Goal: Task Accomplishment & Management: Use online tool/utility

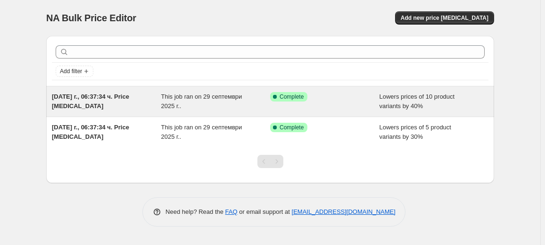
click at [191, 104] on div "This job ran on 29 септември 2025 г.." at bounding box center [215, 101] width 109 height 19
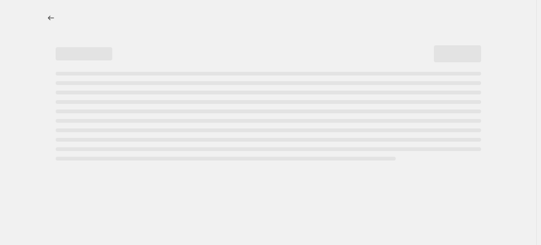
select select "percentage"
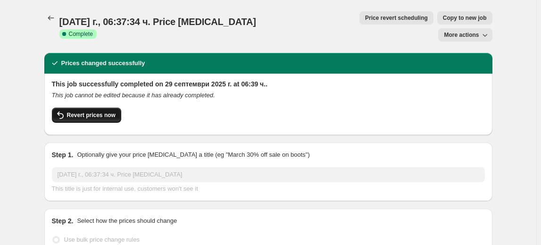
click at [116, 108] on button "Revert prices now" at bounding box center [86, 115] width 69 height 15
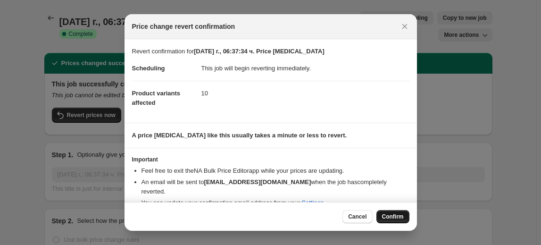
click at [391, 216] on span "Confirm" at bounding box center [393, 217] width 22 height 8
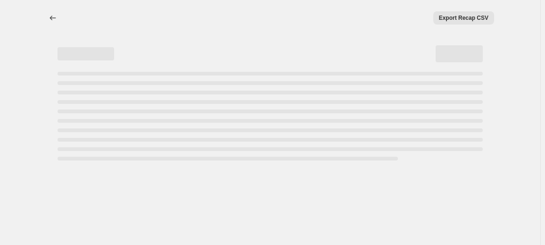
select select "percentage"
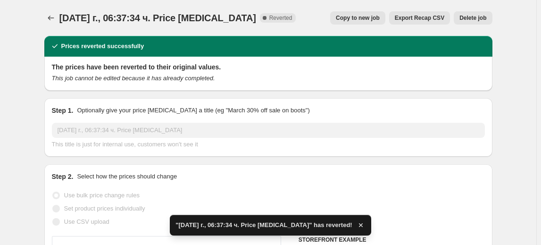
click at [474, 17] on span "Delete job" at bounding box center [472, 18] width 27 height 8
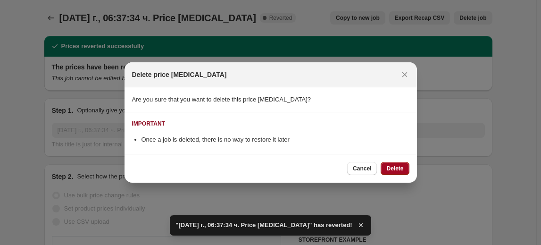
click at [397, 169] on span "Delete" at bounding box center [394, 169] width 17 height 8
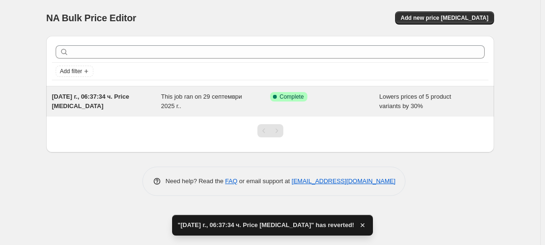
click at [154, 100] on div "29.09.2025 г., 06:37:34 ч. Price change job" at bounding box center [106, 101] width 109 height 19
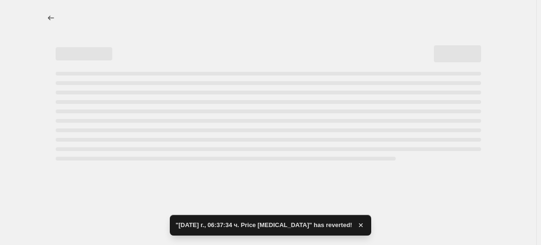
select select "percentage"
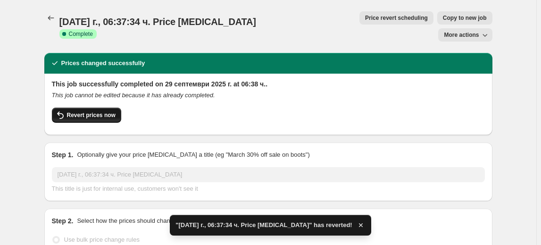
click at [90, 111] on span "Revert prices now" at bounding box center [91, 115] width 49 height 8
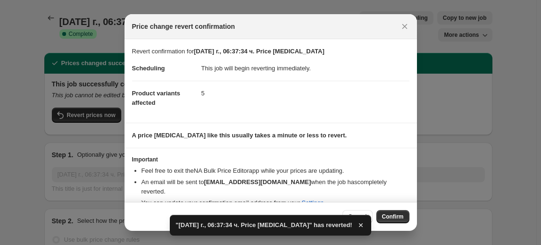
click at [384, 213] on button "Confirm" at bounding box center [392, 216] width 33 height 13
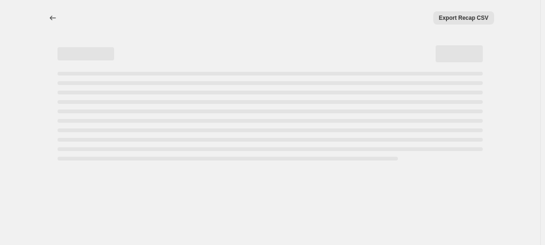
select select "percentage"
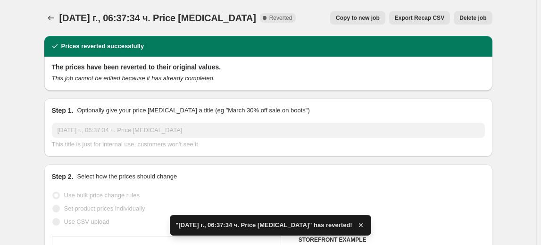
click at [480, 17] on span "Delete job" at bounding box center [472, 18] width 27 height 8
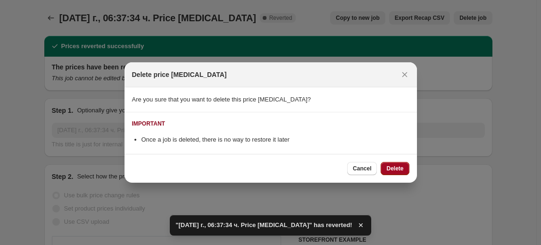
click at [401, 166] on span "Delete" at bounding box center [394, 169] width 17 height 8
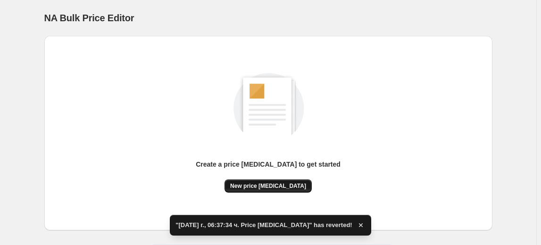
click at [271, 188] on span "New price change job" at bounding box center [268, 186] width 76 height 8
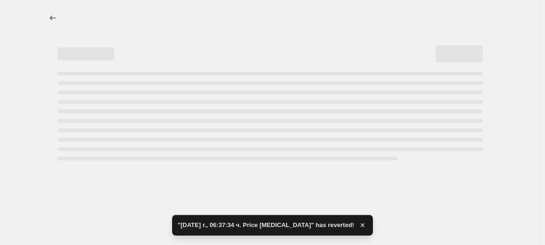
select select "percentage"
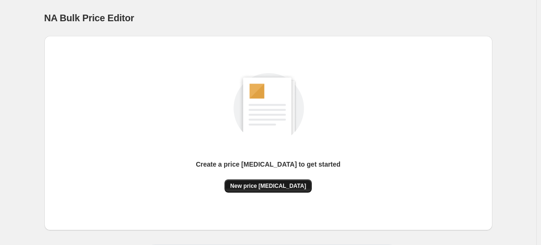
click at [292, 184] on span "New price change job" at bounding box center [268, 186] width 76 height 8
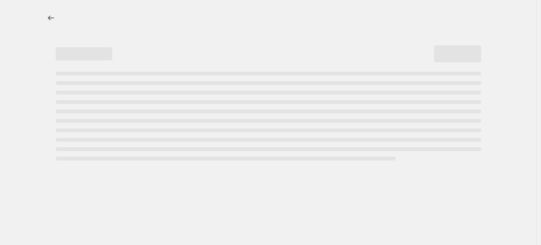
select select "percentage"
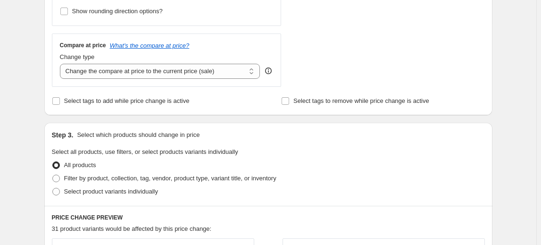
scroll to position [386, 0]
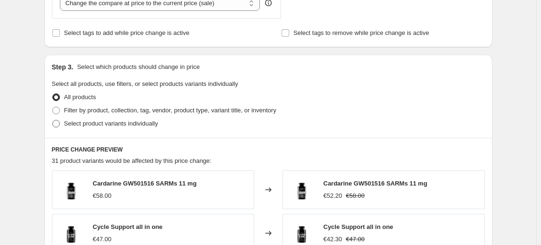
click at [103, 125] on span "Select product variants individually" at bounding box center [111, 123] width 94 height 7
click at [53, 120] on input "Select product variants individually" at bounding box center [52, 120] width 0 height 0
radio input "true"
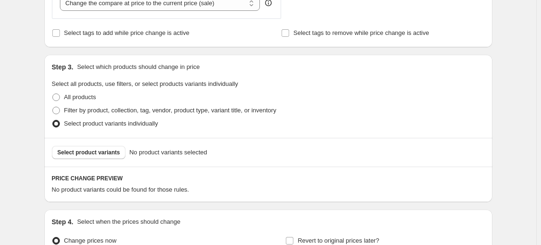
click at [81, 154] on span "Select product variants" at bounding box center [89, 153] width 63 height 8
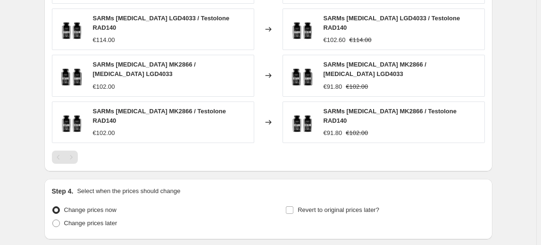
scroll to position [724, 0]
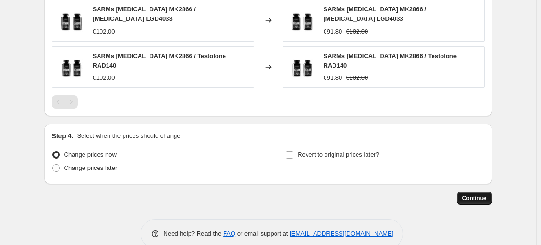
click at [479, 194] on span "Continue" at bounding box center [474, 198] width 25 height 8
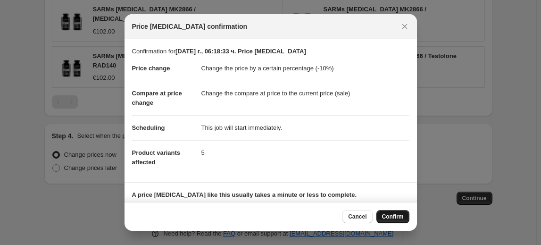
click at [403, 216] on span "Confirm" at bounding box center [393, 217] width 22 height 8
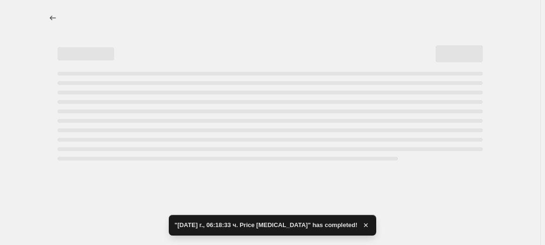
select select "percentage"
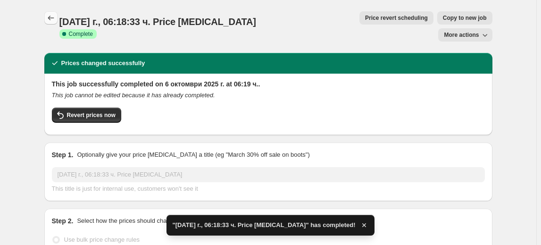
click at [56, 20] on icon "Price change jobs" at bounding box center [50, 17] width 9 height 9
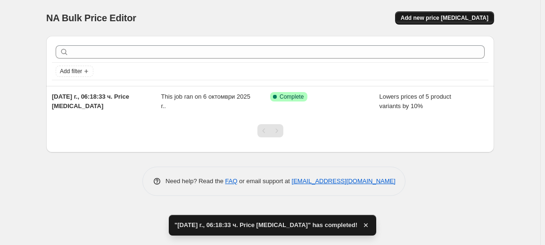
click at [442, 16] on span "Add new price change job" at bounding box center [445, 18] width 88 height 8
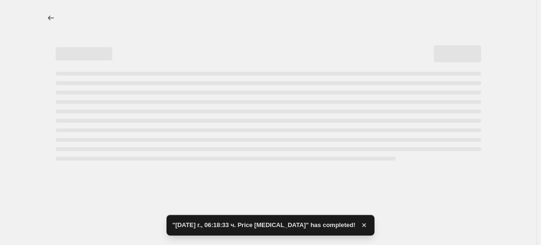
select select "percentage"
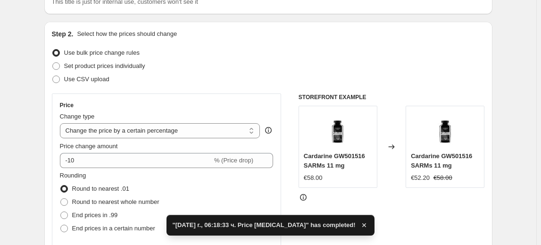
scroll to position [85, 0]
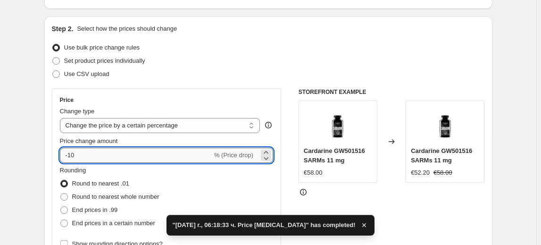
click at [71, 155] on input "-10" at bounding box center [136, 155] width 152 height 15
click at [74, 155] on input "-10" at bounding box center [136, 155] width 152 height 15
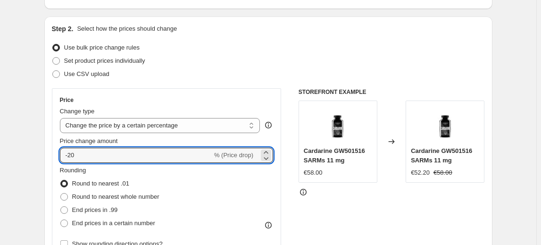
type input "-20"
click at [86, 172] on span "Rounding" at bounding box center [73, 169] width 26 height 7
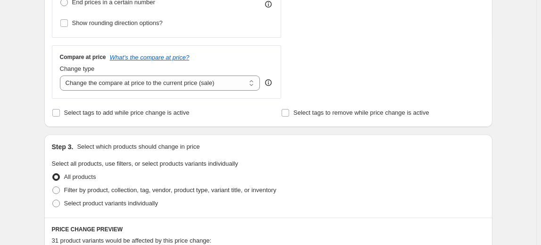
scroll to position [343, 0]
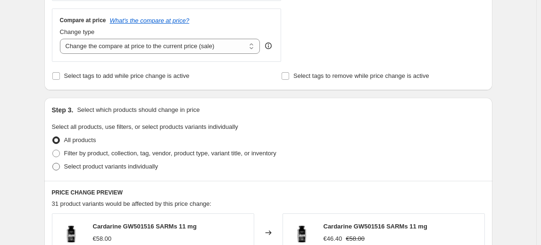
click at [98, 169] on span "Select product variants individually" at bounding box center [111, 166] width 94 height 7
click at [53, 163] on input "Select product variants individually" at bounding box center [52, 163] width 0 height 0
radio input "true"
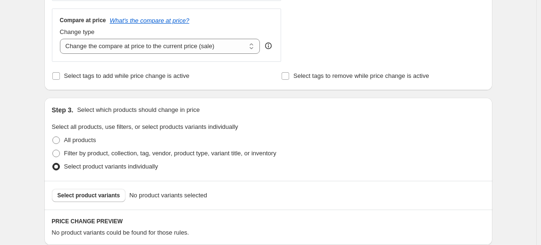
click at [91, 193] on span "Select product variants" at bounding box center [89, 195] width 63 height 8
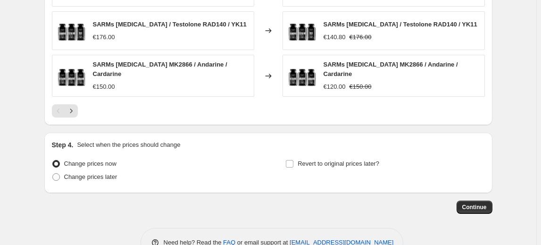
scroll to position [724, 0]
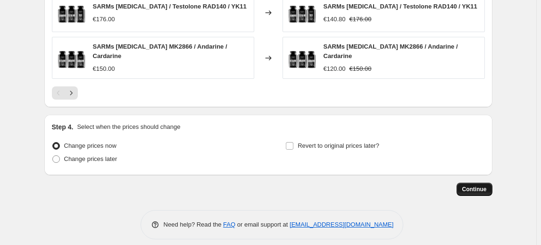
click at [471, 185] on span "Continue" at bounding box center [474, 189] width 25 height 8
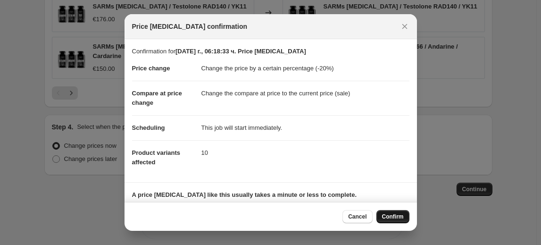
click at [391, 216] on span "Confirm" at bounding box center [393, 217] width 22 height 8
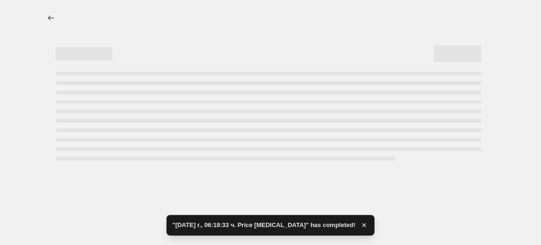
select select "percentage"
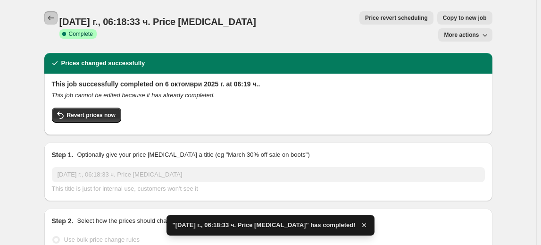
click at [50, 18] on icon "Price change jobs" at bounding box center [50, 17] width 9 height 9
